Goal: Information Seeking & Learning: Learn about a topic

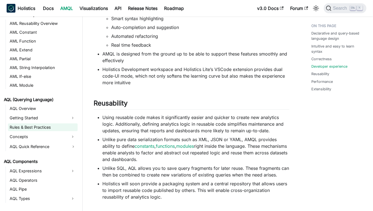
scroll to position [165, 0]
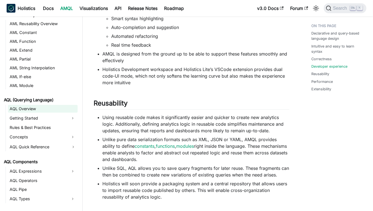
click at [41, 111] on link "AQL Overview" at bounding box center [43, 109] width 70 height 8
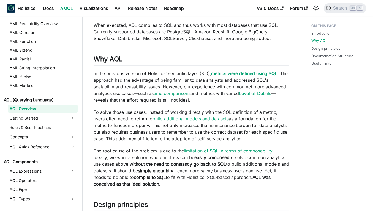
scroll to position [128, 0]
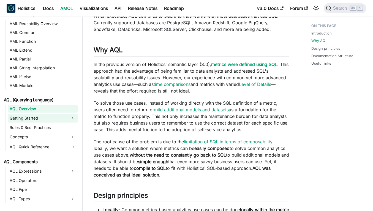
click at [46, 121] on link "Getting Started" at bounding box center [38, 118] width 60 height 9
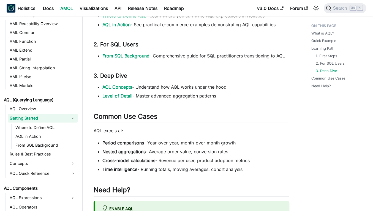
scroll to position [404, 0]
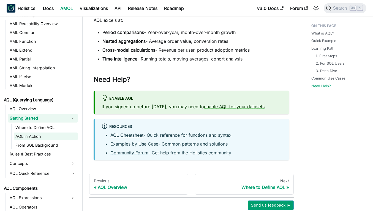
click at [41, 136] on link "AQL in Action" at bounding box center [46, 136] width 64 height 8
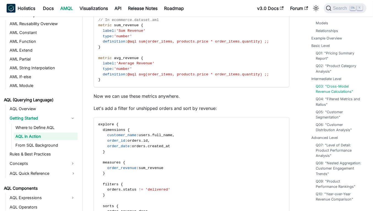
scroll to position [2462, 0]
